Goal: Task Accomplishment & Management: Complete application form

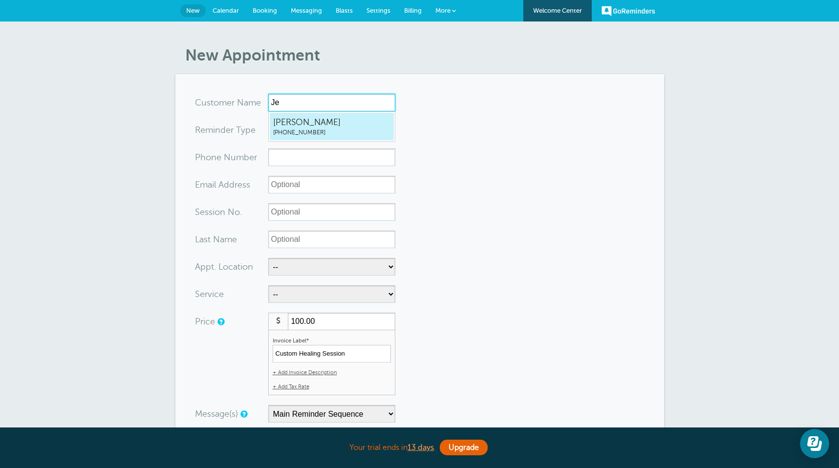
click at [314, 127] on span "Jessica" at bounding box center [331, 122] width 117 height 12
type input "Jessica3109546457"
type input "Jessica"
type input "(310) 954-6457"
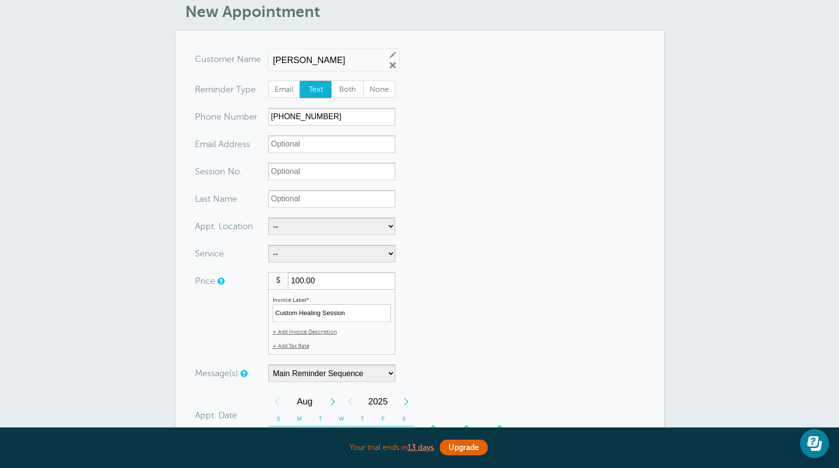
scroll to position [0, 0]
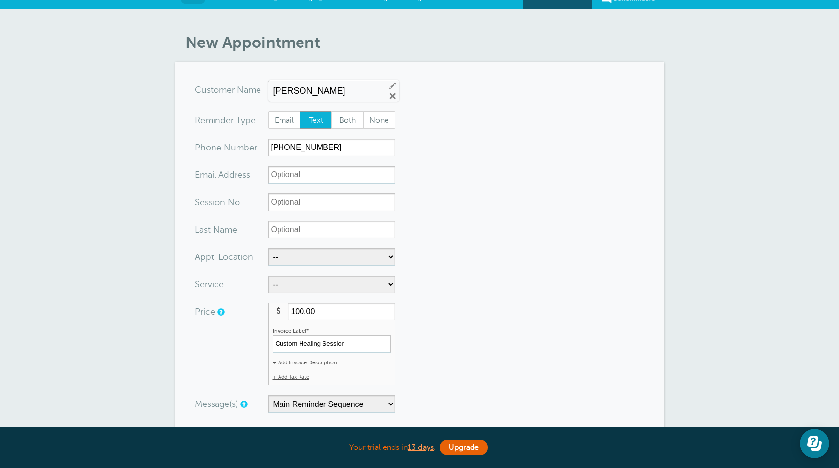
click at [289, 164] on form "You are creating a new customer. To use an existing customer select one from th…" at bounding box center [420, 393] width 450 height 625
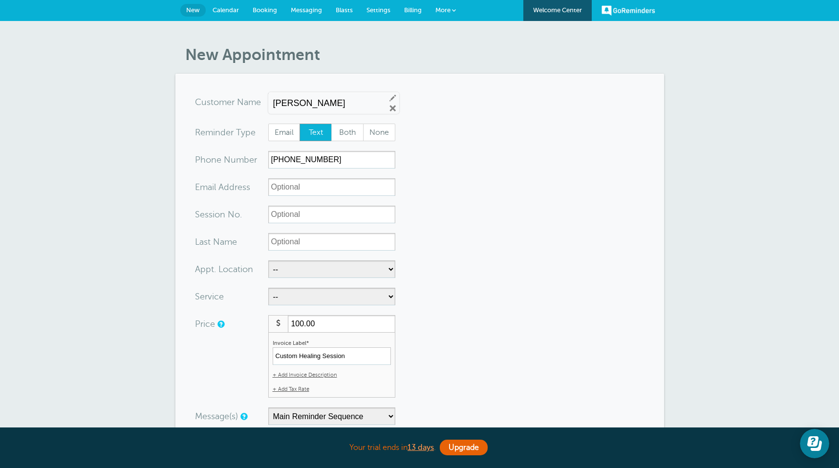
scroll to position [0, 0]
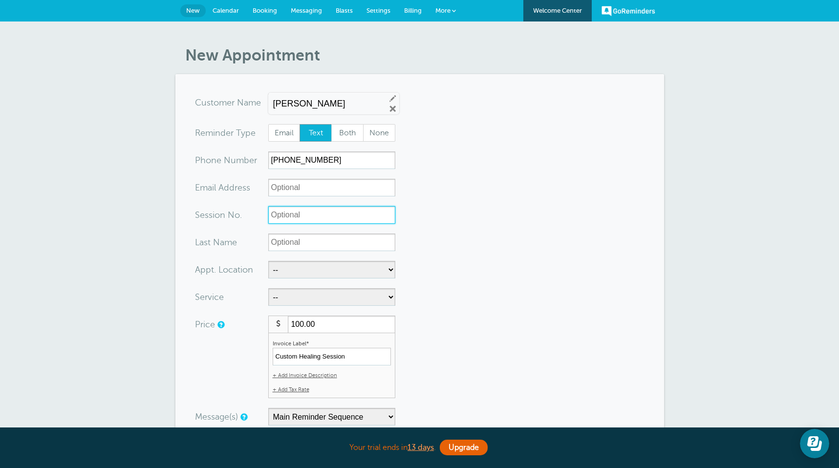
click at [284, 217] on input "Session No." at bounding box center [331, 215] width 127 height 18
type input "7"
click at [316, 241] on input "Last Name" at bounding box center [331, 243] width 127 height 18
type input "M."
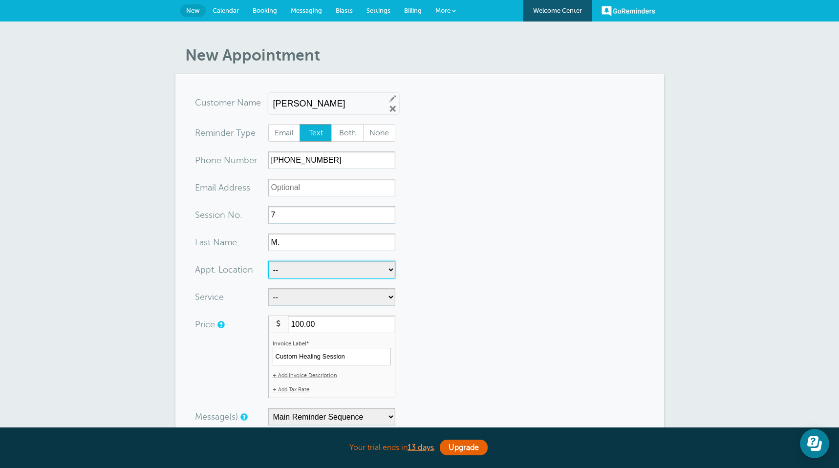
click at [300, 272] on select "-- Healing Space | San Pedro Healing Space | Torrance" at bounding box center [331, 270] width 127 height 18
select select "24823"
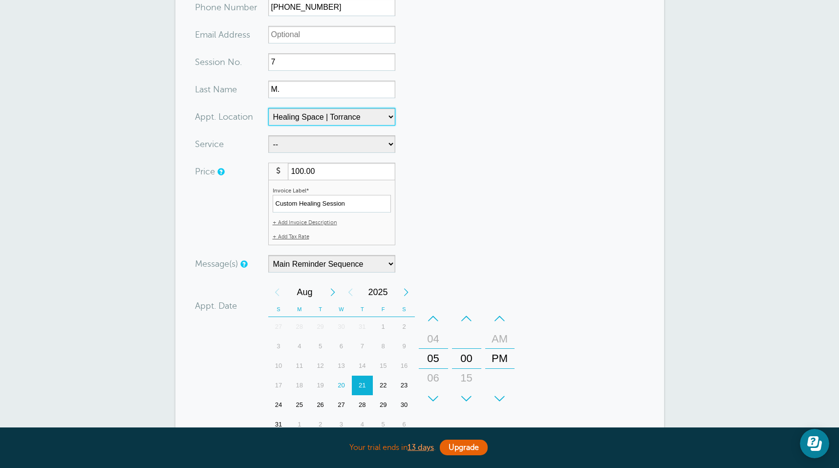
scroll to position [179, 0]
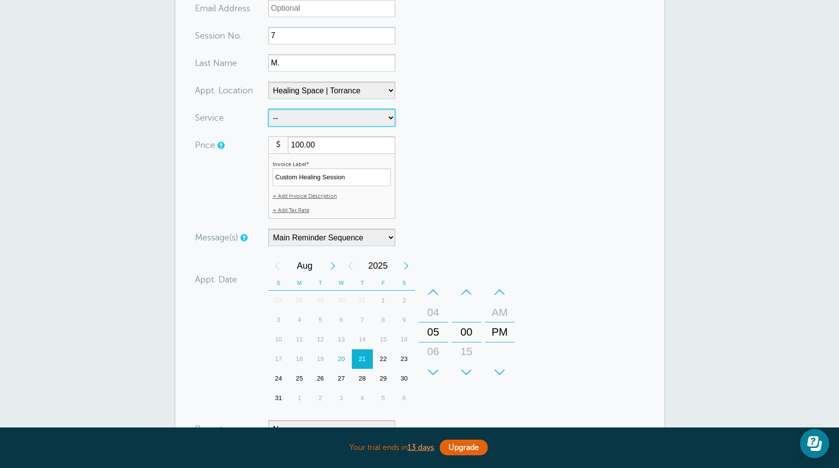
click at [335, 118] on select "-- Custom Healing Session First Session (50% discount) Scholarship Session" at bounding box center [331, 118] width 127 height 18
select select "27996"
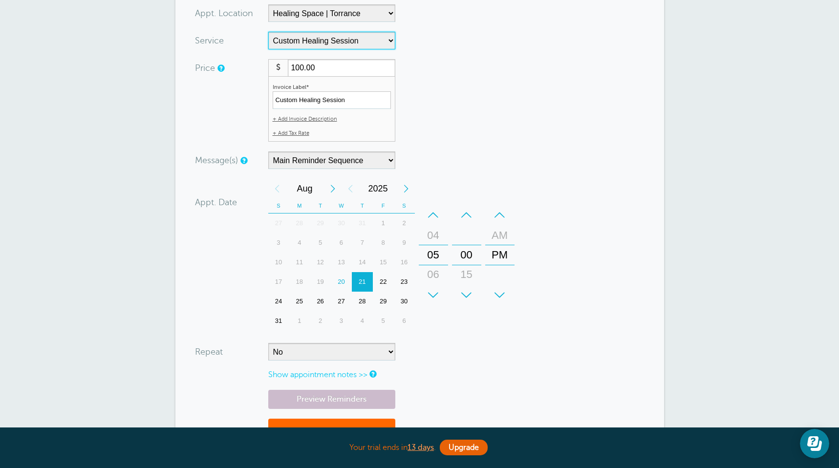
scroll to position [277, 0]
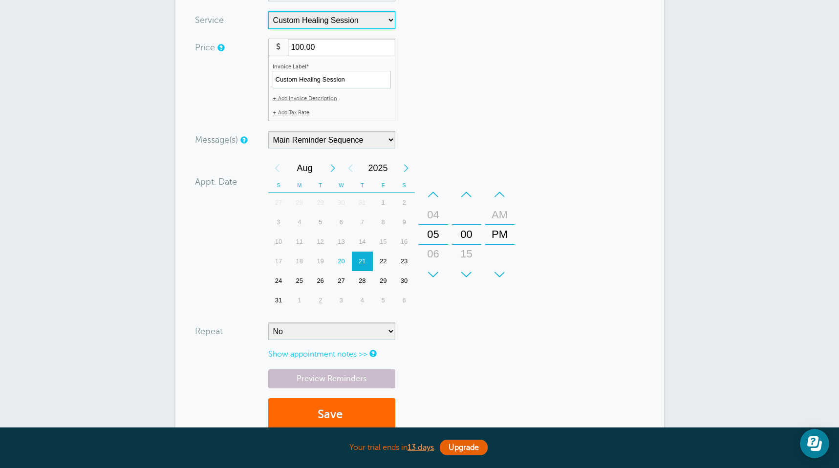
click at [322, 280] on div "26" at bounding box center [320, 281] width 21 height 20
click at [431, 276] on div "+" at bounding box center [433, 275] width 29 height 20
click at [432, 193] on div "–" at bounding box center [433, 195] width 29 height 20
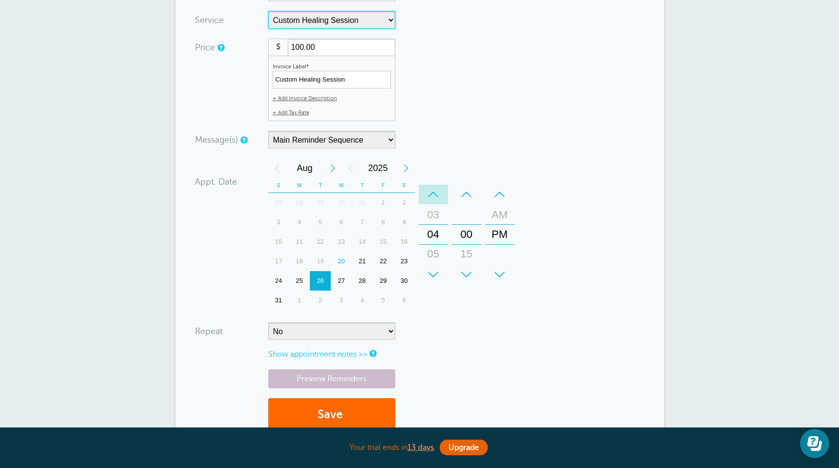
click at [432, 193] on div "–" at bounding box center [433, 195] width 29 height 20
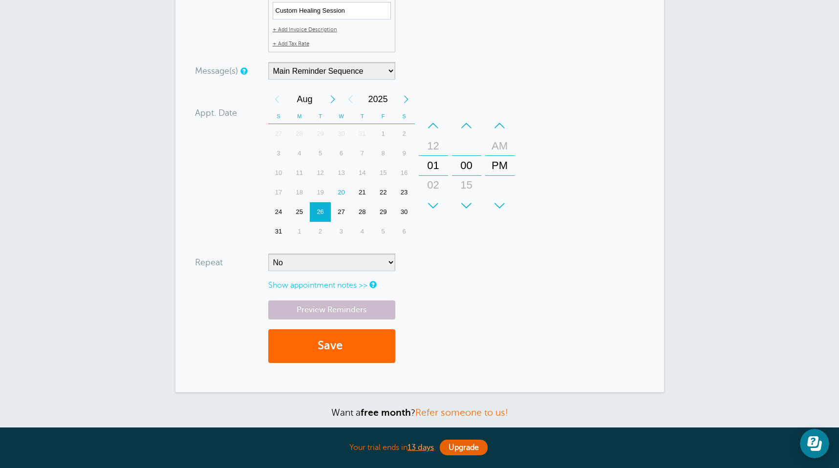
scroll to position [347, 0]
click at [332, 310] on link "Preview Reminders" at bounding box center [331, 309] width 127 height 19
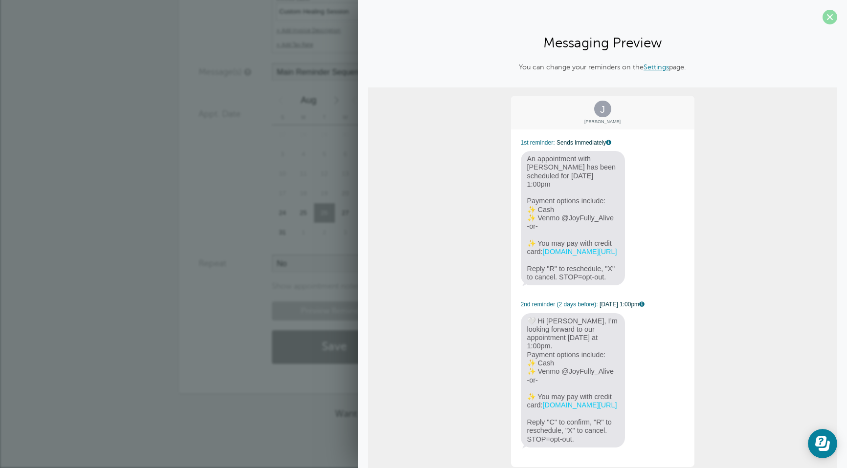
click at [826, 15] on span at bounding box center [829, 17] width 15 height 15
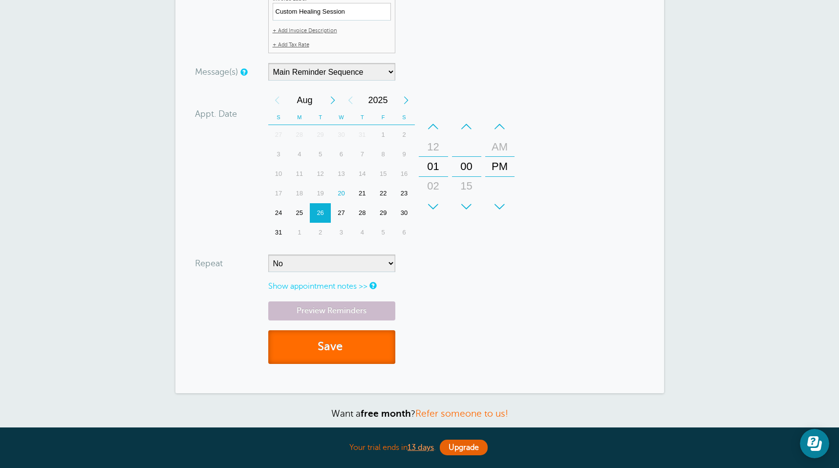
click at [310, 350] on button "Save" at bounding box center [331, 347] width 127 height 34
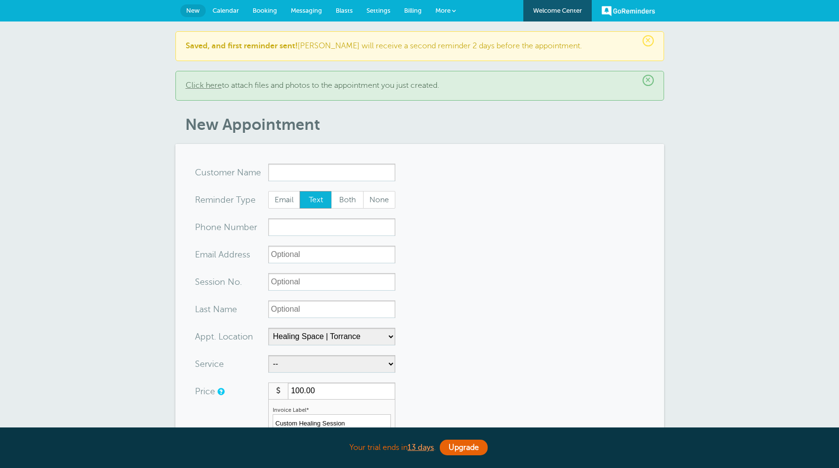
select select "24823"
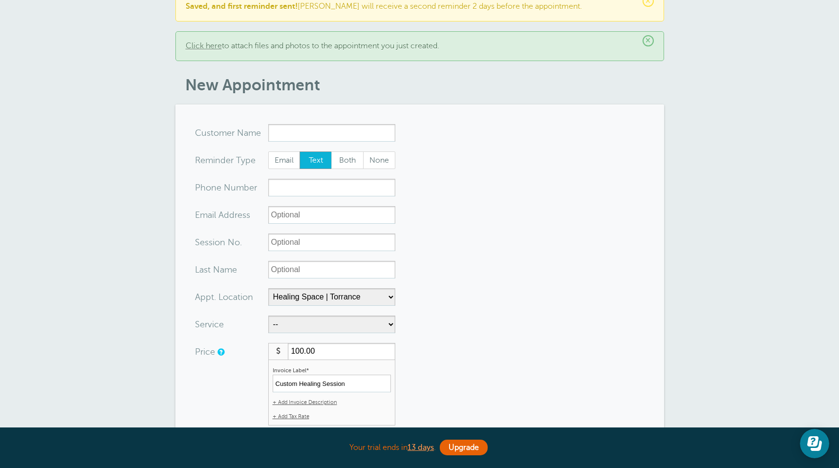
scroll to position [56, 0]
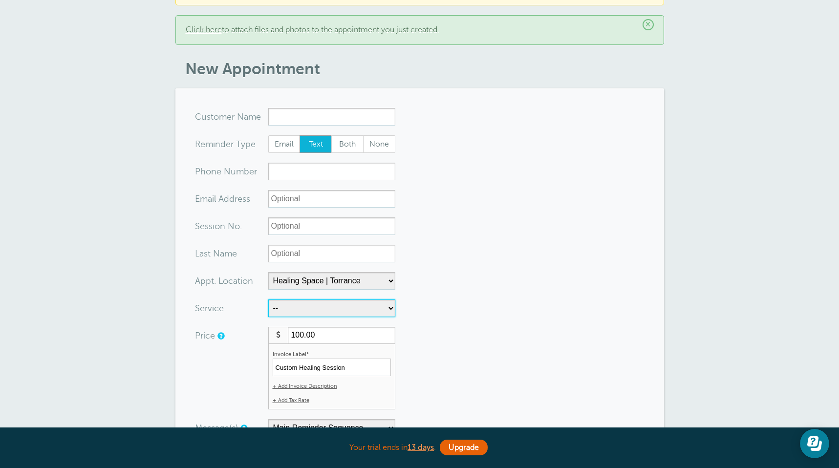
click at [369, 306] on select "-- Custom Healing Session First Session (50% discount) Scholarship Session" at bounding box center [331, 309] width 127 height 18
click at [330, 115] on input "x-no-autofill" at bounding box center [331, 117] width 127 height 18
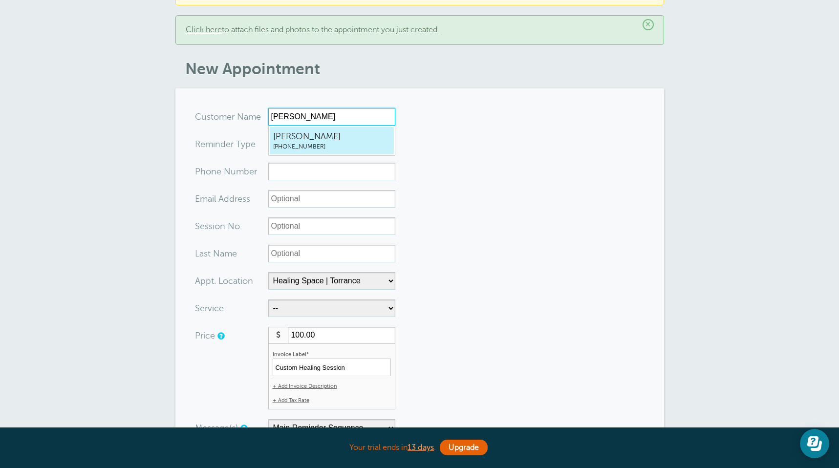
click at [300, 143] on span "[PHONE_NUMBER]" at bounding box center [331, 147] width 117 height 8
type input "Doreen3108097507"
type input "[PERSON_NAME]"
type input "[PHONE_NUMBER]"
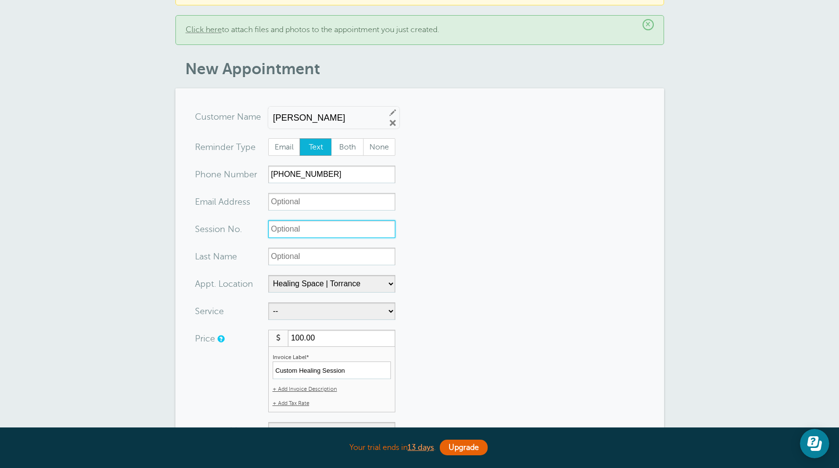
click at [298, 230] on input "Session No." at bounding box center [331, 229] width 127 height 18
type input "3"
click at [434, 243] on form "You are creating a new customer. To use an existing customer select one from th…" at bounding box center [420, 420] width 450 height 625
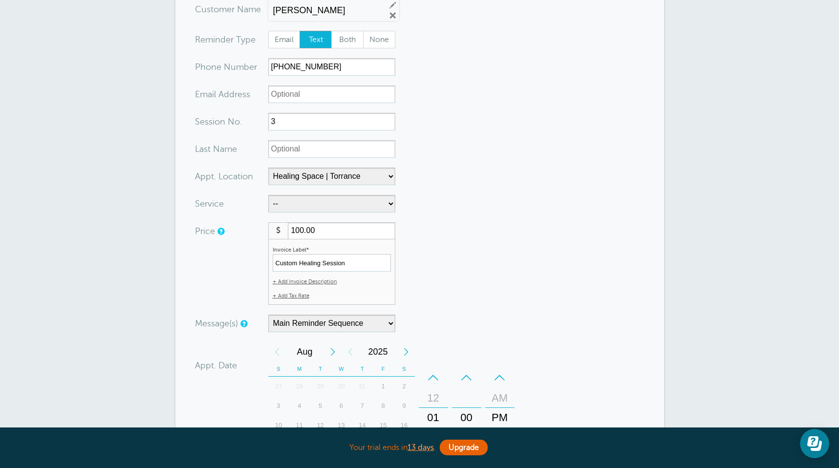
scroll to position [192, 0]
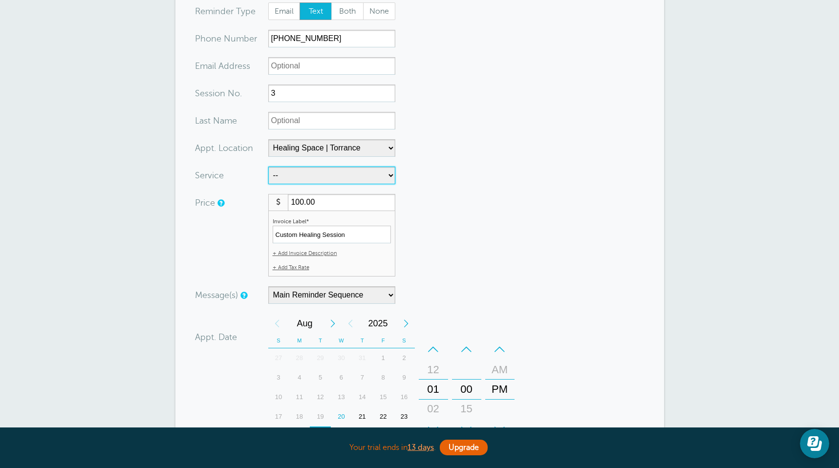
click at [317, 175] on select "-- Custom Healing Session First Session (50% discount) Scholarship Session" at bounding box center [331, 176] width 127 height 18
select select "27996"
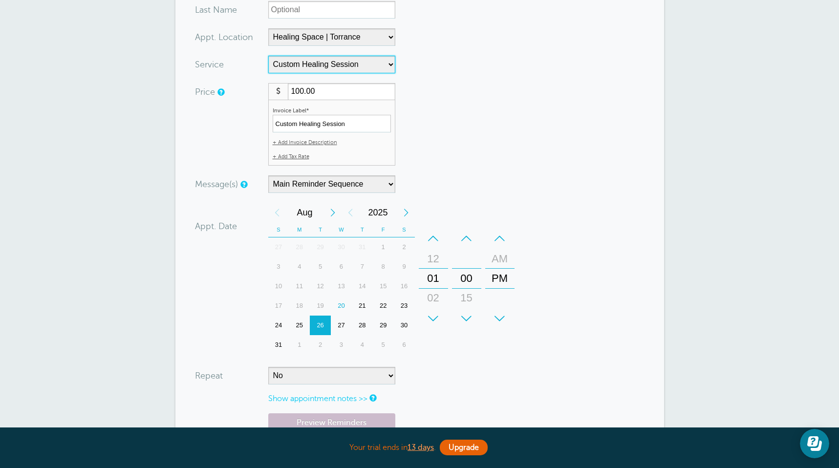
scroll to position [326, 0]
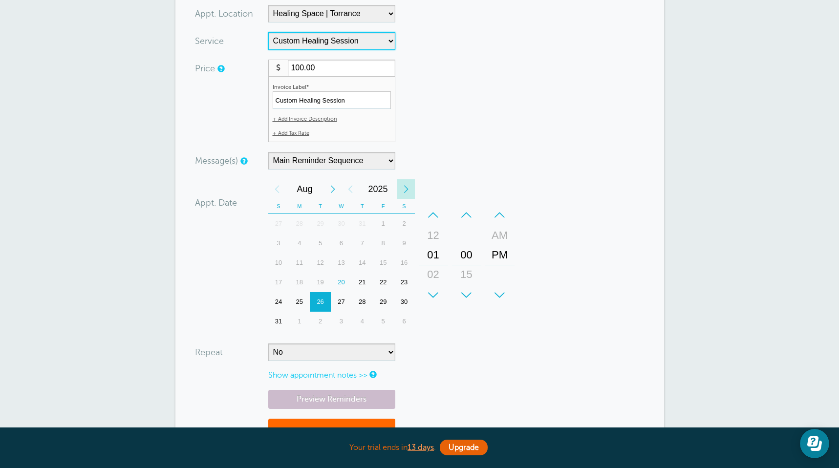
click at [403, 189] on div "Next Year" at bounding box center [406, 189] width 18 height 20
click at [350, 183] on div "Previous Year" at bounding box center [351, 189] width 18 height 20
click at [333, 185] on div "Next Month" at bounding box center [333, 189] width 18 height 20
click at [321, 223] on div "2" at bounding box center [320, 224] width 21 height 20
click at [433, 295] on div "+" at bounding box center [433, 295] width 29 height 20
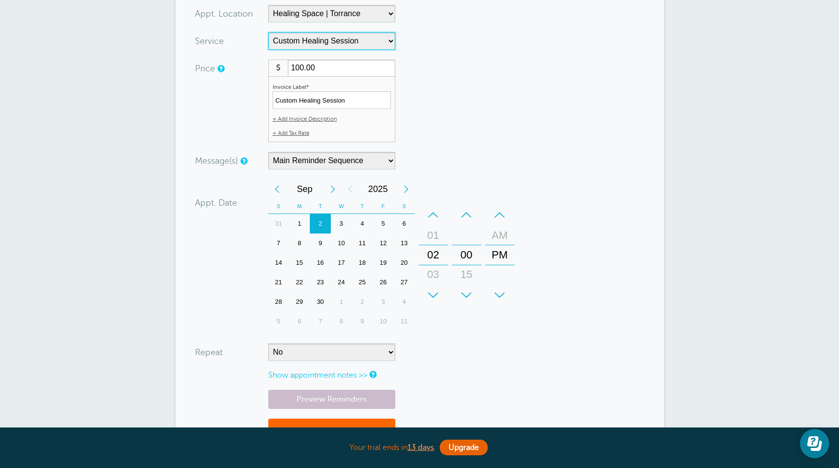
click at [433, 295] on div "+" at bounding box center [433, 295] width 29 height 20
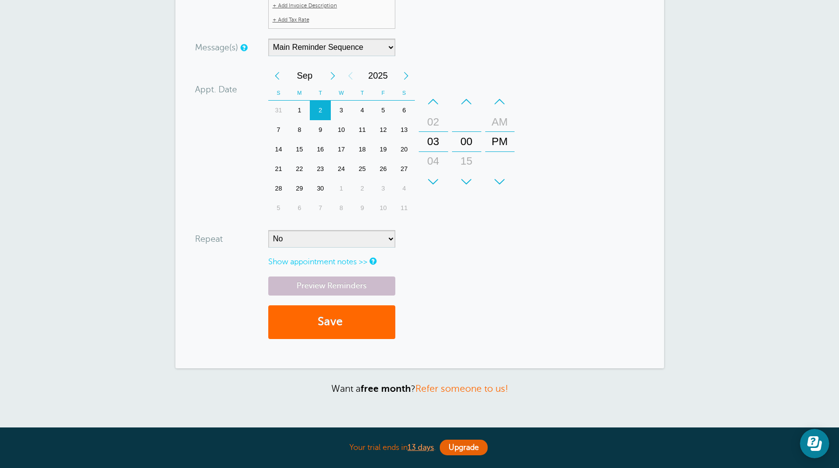
scroll to position [451, 0]
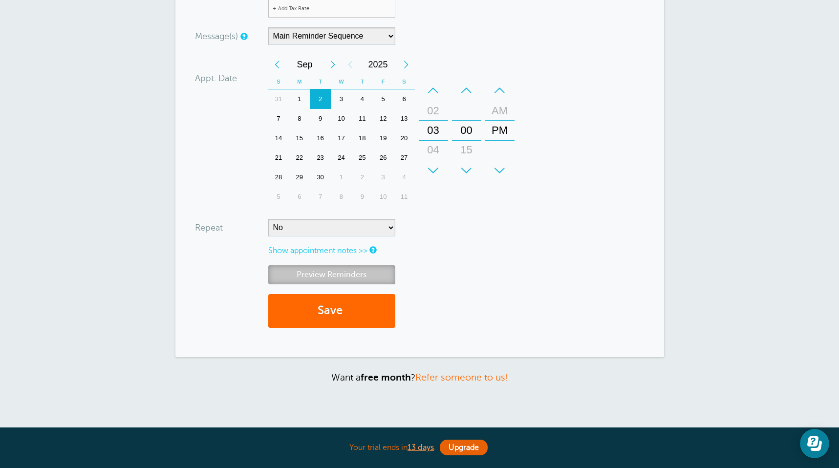
click at [351, 276] on link "Preview Reminders" at bounding box center [331, 274] width 127 height 19
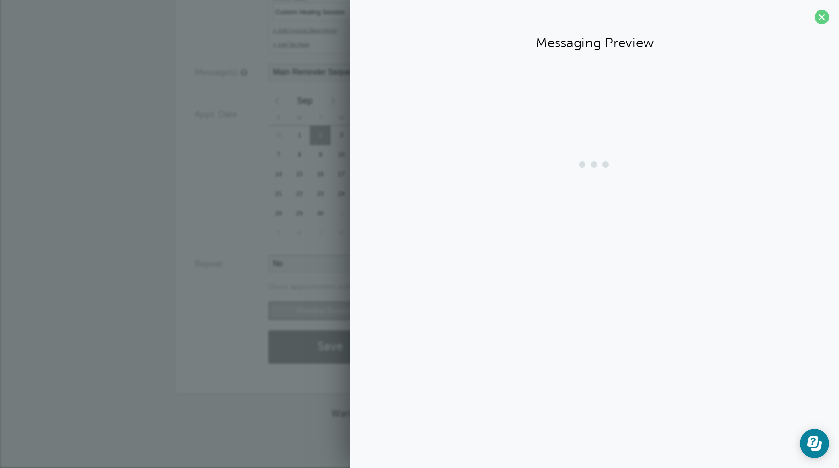
scroll to position [415, 0]
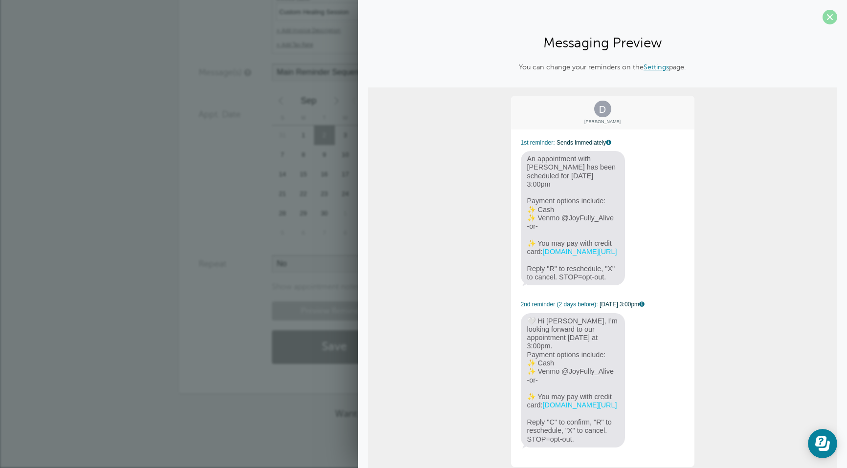
click at [822, 20] on span at bounding box center [829, 17] width 15 height 15
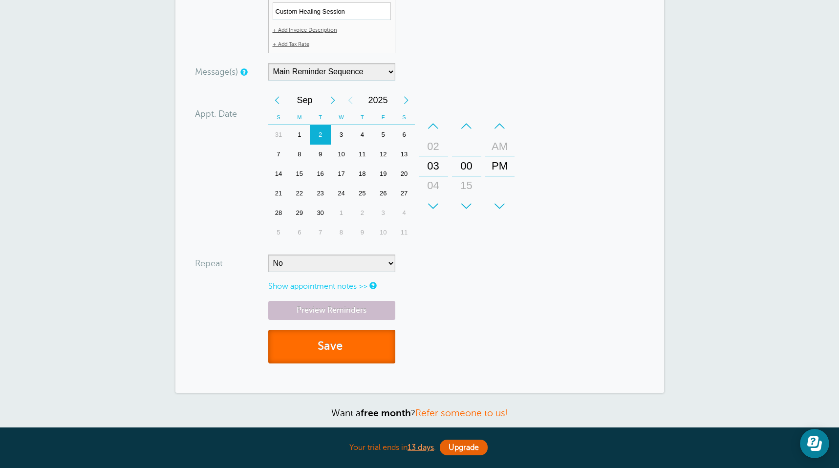
click at [330, 349] on button "Save" at bounding box center [331, 347] width 127 height 34
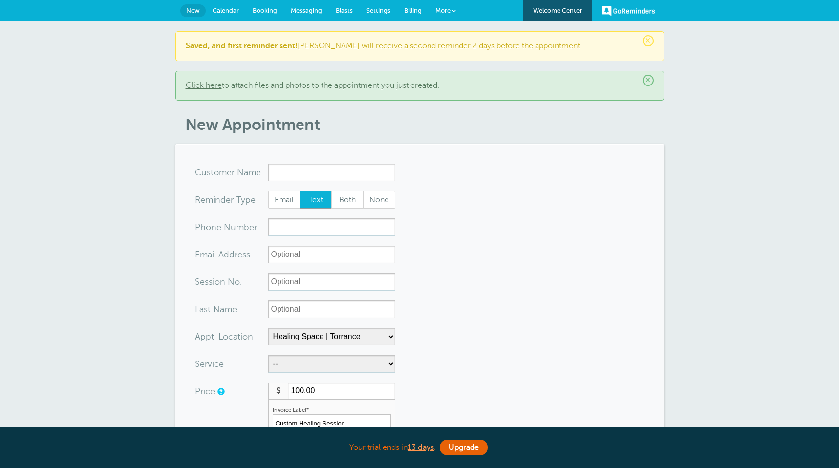
select select "24823"
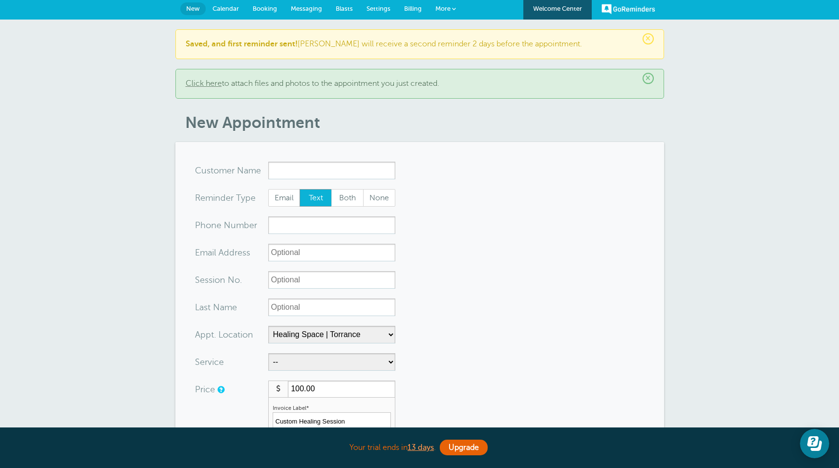
click at [228, 9] on span "Calendar" at bounding box center [226, 8] width 26 height 7
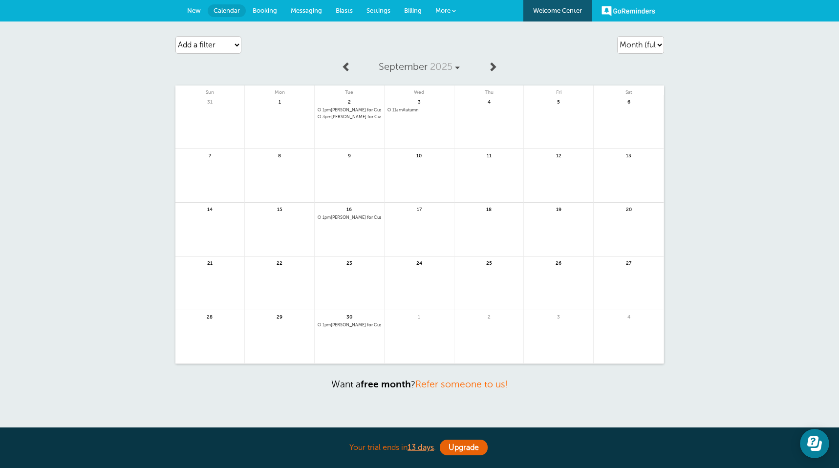
click at [355, 117] on span "3pm Doreen for Custom Healing Session @Healing Space | Torrance" at bounding box center [350, 116] width 64 height 5
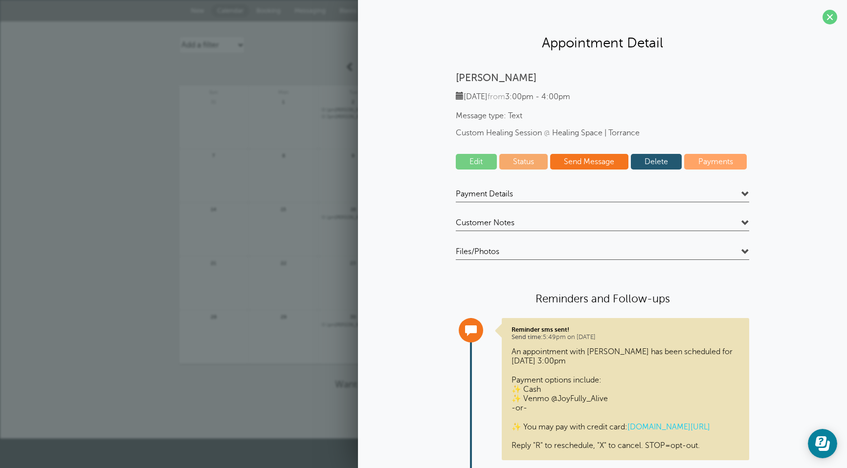
click at [463, 161] on link "Edit" at bounding box center [476, 162] width 41 height 16
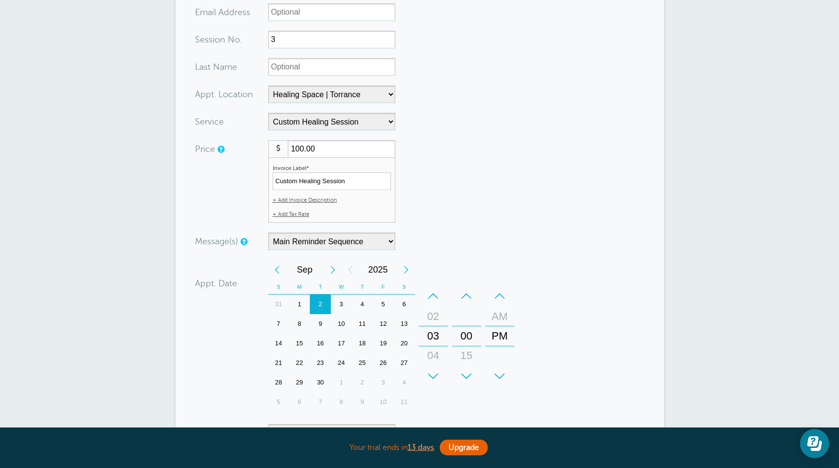
scroll to position [239, 0]
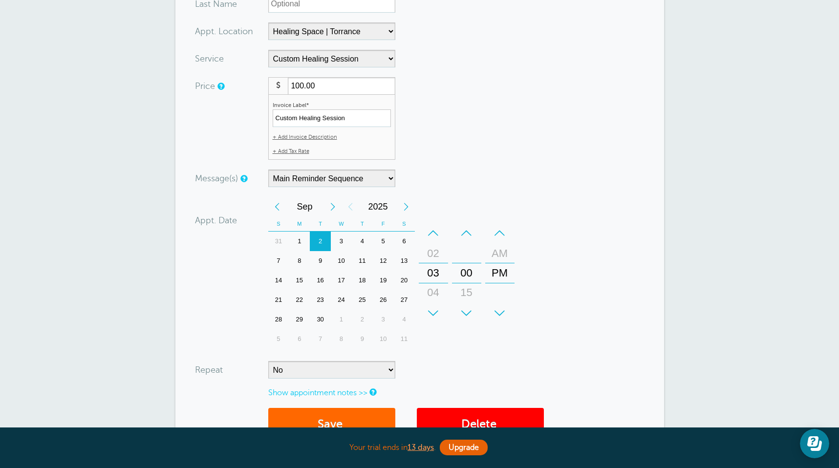
click at [319, 260] on div "9" at bounding box center [320, 261] width 21 height 20
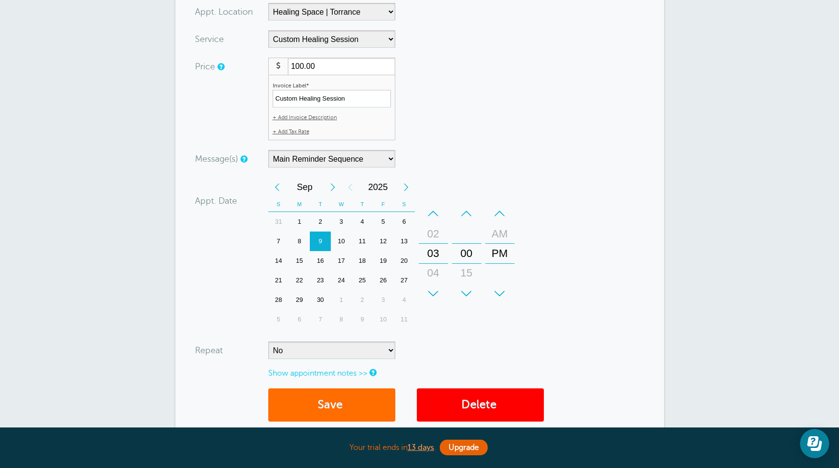
scroll to position [261, 0]
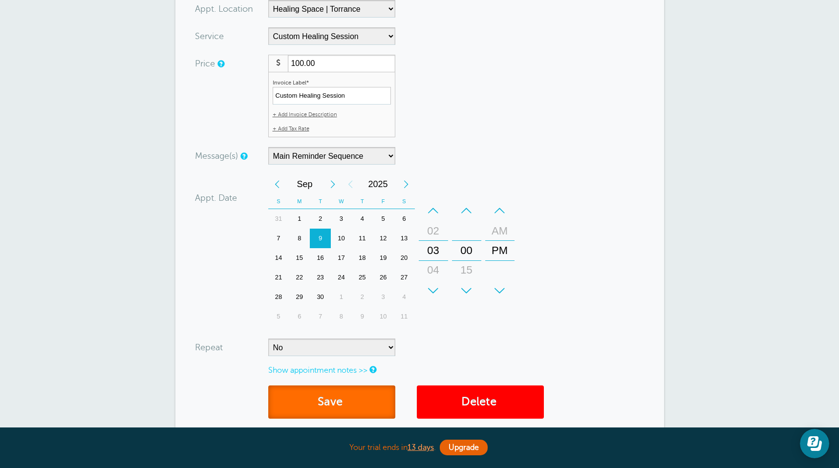
click at [318, 394] on button "Save" at bounding box center [331, 403] width 127 height 34
